Goal: Transaction & Acquisition: Purchase product/service

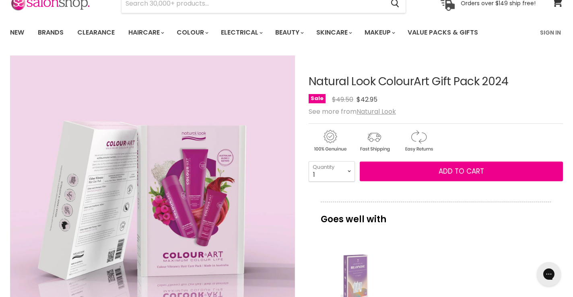
scroll to position [41, 0]
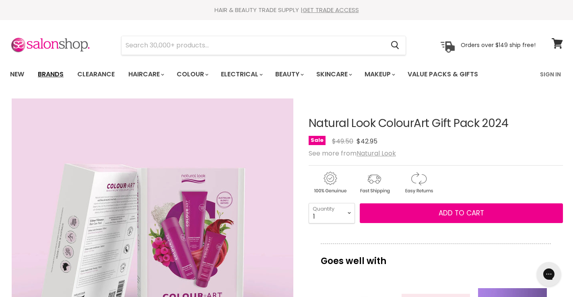
click at [49, 75] on link "Brands" at bounding box center [51, 74] width 38 height 17
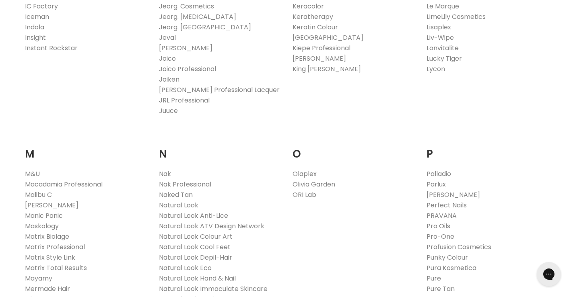
scroll to position [823, 0]
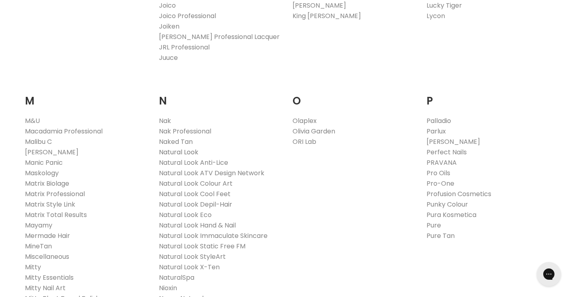
click at [168, 152] on link "Natural Look" at bounding box center [178, 152] width 39 height 9
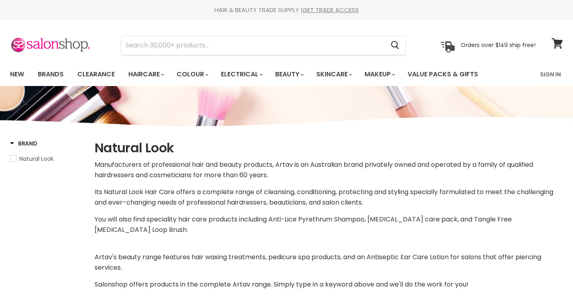
select select "manual"
click at [46, 74] on link "Brands" at bounding box center [51, 74] width 38 height 17
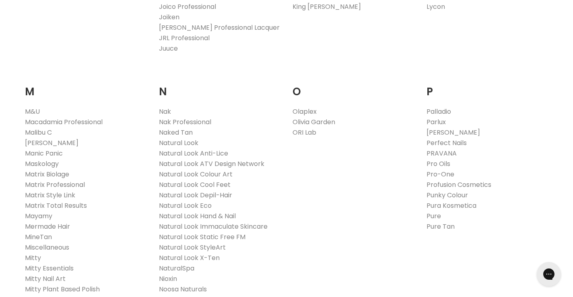
scroll to position [832, 0]
click at [182, 176] on link "Natural Look Colour Art" at bounding box center [196, 173] width 74 height 9
click at [176, 144] on link "Natural Look" at bounding box center [178, 142] width 39 height 9
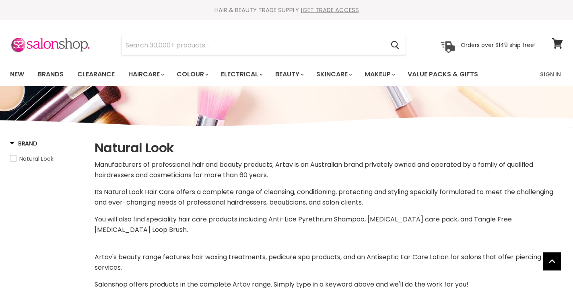
select select "manual"
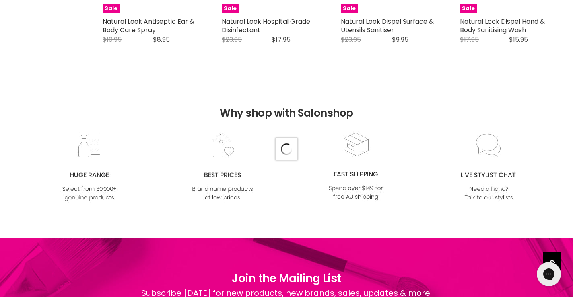
select select "manual"
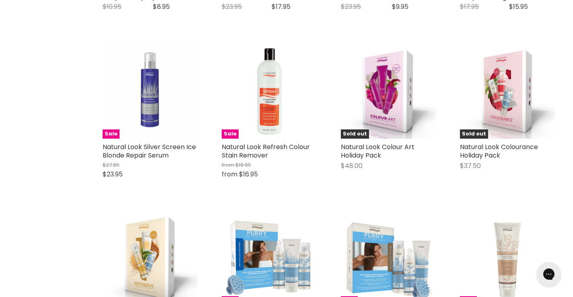
scroll to position [2204, 0]
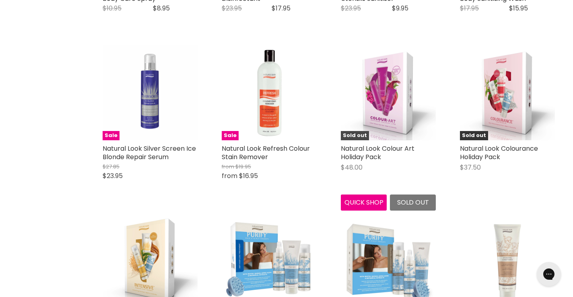
click at [389, 94] on img "Main content" at bounding box center [388, 92] width 95 height 95
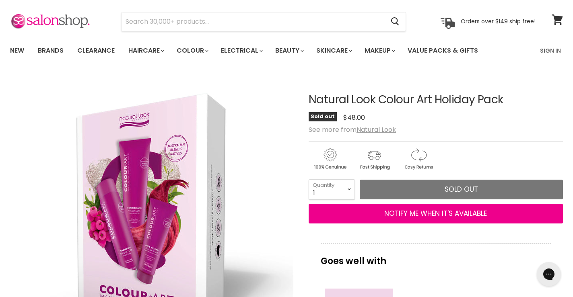
scroll to position [16, 0]
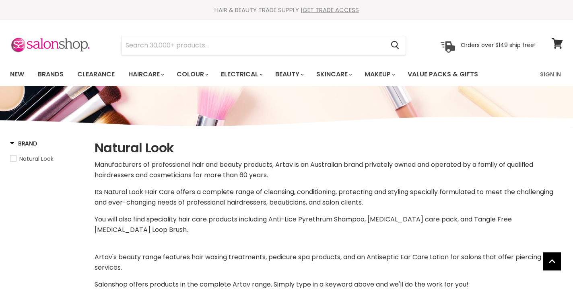
select select "manual"
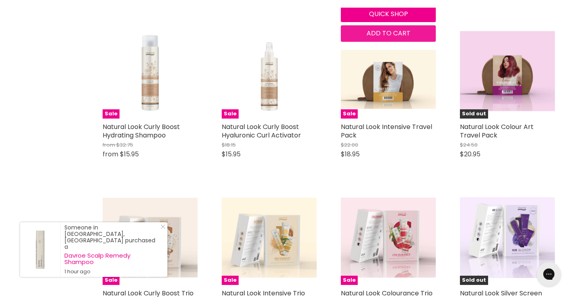
scroll to position [745, 0]
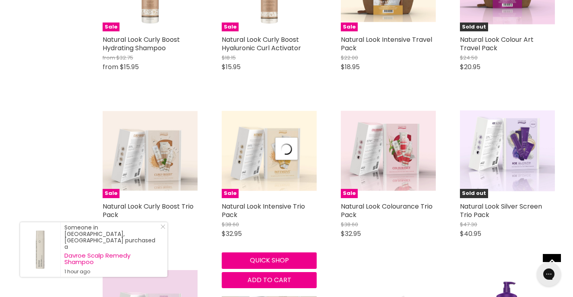
select select "manual"
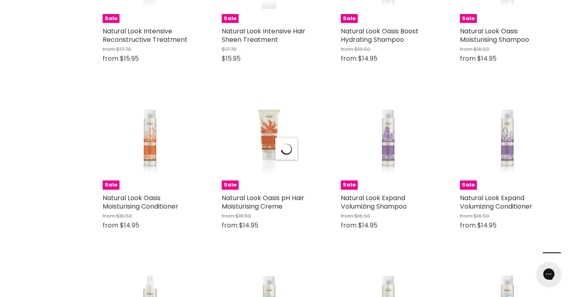
select select "manual"
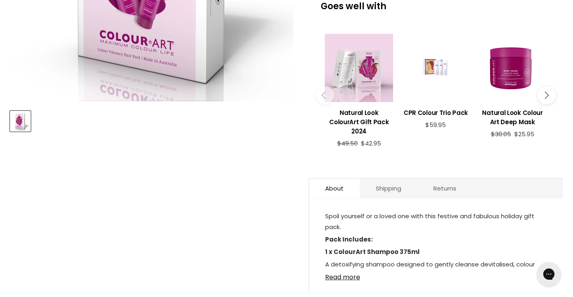
scroll to position [395, 0]
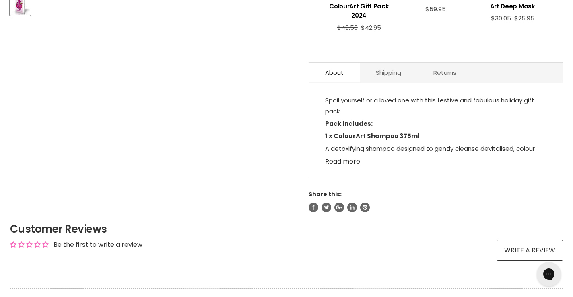
click at [339, 153] on link "Read more" at bounding box center [436, 159] width 222 height 12
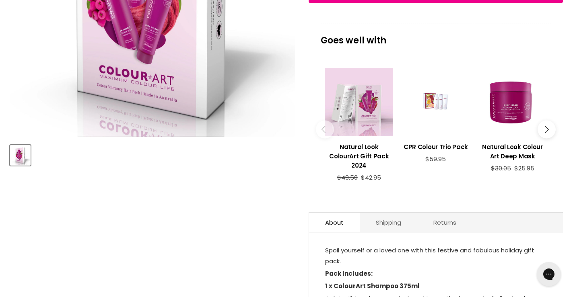
scroll to position [243, 0]
